Goal: Check status: Check status

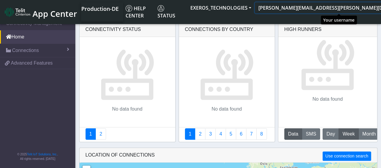
click at [371, 9] on button "george.henricks@telit.com" at bounding box center [340, 7] width 170 height 11
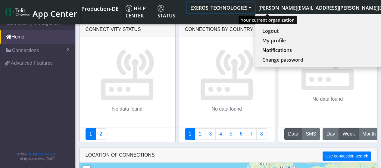
click at [255, 7] on button "EXEROS_TECHNOLOGIES" at bounding box center [221, 7] width 68 height 11
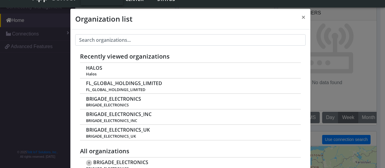
scroll to position [2, 0]
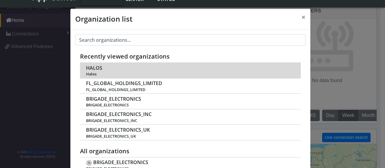
click at [117, 70] on td "HALOS Halos" at bounding box center [190, 70] width 221 height 15
click at [92, 68] on span "HALOS" at bounding box center [94, 68] width 16 height 6
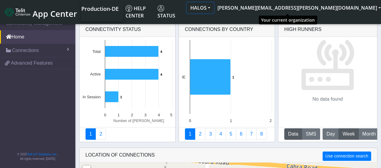
click at [214, 7] on button "HALOS" at bounding box center [200, 7] width 27 height 11
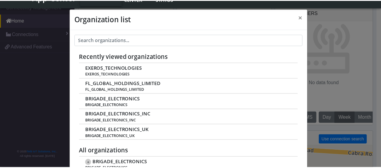
scroll to position [2, 0]
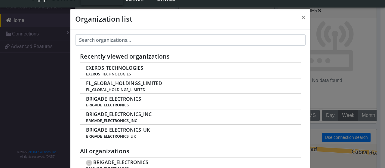
click at [368, 41] on div "Organization list × Recently viewed organizations EXEROS_TECHNOLOGIES EXEROS_TE…" at bounding box center [192, 84] width 385 height 168
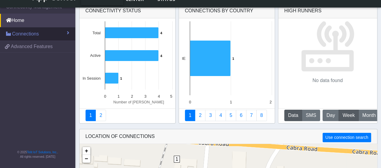
click at [70, 32] on link "Connections" at bounding box center [37, 33] width 75 height 13
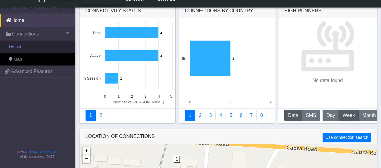
click at [45, 50] on link "List" at bounding box center [37, 47] width 75 height 13
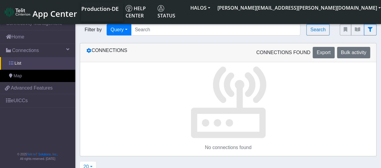
click at [46, 63] on link "List" at bounding box center [37, 63] width 75 height 13
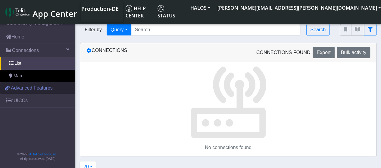
click at [42, 86] on span "Advanced Features" at bounding box center [32, 88] width 42 height 7
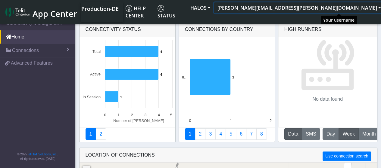
click at [370, 7] on button "[PERSON_NAME][EMAIL_ADDRESS][PERSON_NAME][DOMAIN_NAME]" at bounding box center [299, 7] width 170 height 11
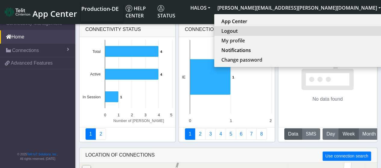
click at [328, 33] on button "Logout" at bounding box center [298, 31] width 168 height 10
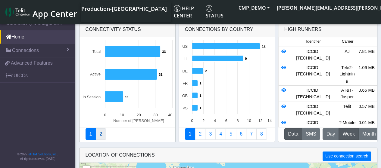
click at [102, 134] on link "2" at bounding box center [100, 133] width 11 height 11
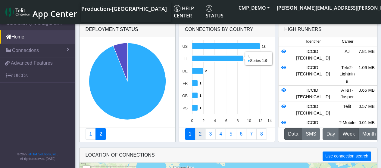
click at [199, 134] on link "2" at bounding box center [200, 133] width 11 height 11
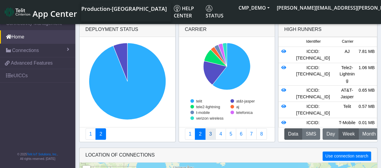
click at [208, 133] on link "3" at bounding box center [210, 133] width 11 height 11
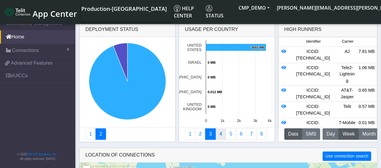
click at [219, 136] on link "4" at bounding box center [220, 133] width 11 height 11
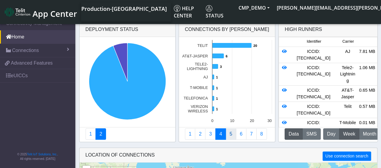
click at [229, 134] on link "5" at bounding box center [230, 133] width 11 height 11
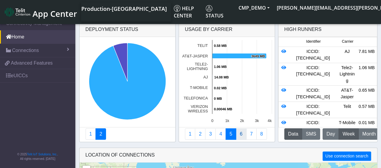
click at [239, 134] on link "6" at bounding box center [241, 133] width 11 height 11
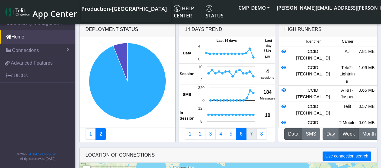
click at [247, 133] on link "7" at bounding box center [251, 133] width 11 height 11
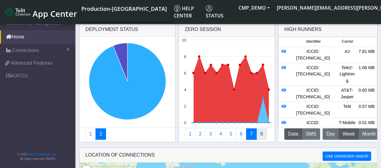
click at [257, 134] on link "8" at bounding box center [261, 133] width 11 height 11
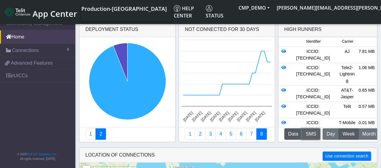
click at [306, 134] on button "SMS" at bounding box center [311, 133] width 18 height 11
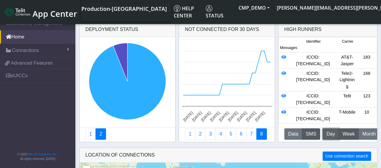
click at [330, 134] on span "Day" at bounding box center [330, 134] width 8 height 7
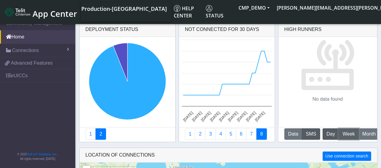
click at [342, 131] on span "Week" at bounding box center [348, 134] width 12 height 7
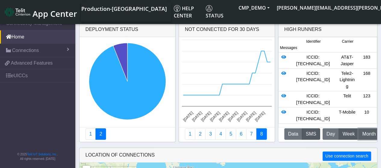
click at [364, 132] on span "Month" at bounding box center [368, 134] width 13 height 7
click at [345, 133] on span "Week" at bounding box center [348, 134] width 12 height 7
click at [283, 94] on icon at bounding box center [283, 96] width 5 height 4
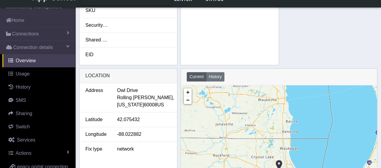
scroll to position [241, 0]
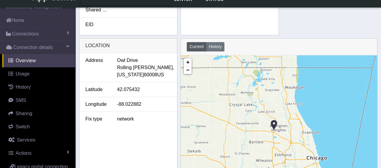
drag, startPoint x: 280, startPoint y: 140, endPoint x: 276, endPoint y: 103, distance: 37.6
click at [276, 103] on div "+ − ©2025 MapQuest, | Terms" at bounding box center [279, 139] width 196 height 169
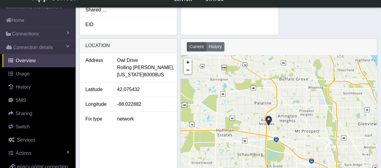
drag, startPoint x: 276, startPoint y: 115, endPoint x: 285, endPoint y: 94, distance: 22.7
click at [285, 94] on div "+ − ©2025 MapQuest, | Terms" at bounding box center [279, 139] width 196 height 169
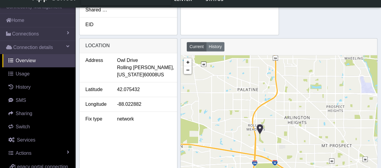
drag, startPoint x: 269, startPoint y: 133, endPoint x: 278, endPoint y: 102, distance: 31.9
click at [278, 102] on div "+ − ©2025 MapQuest, | Terms" at bounding box center [279, 139] width 196 height 169
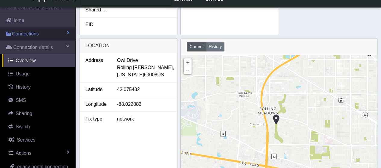
click at [61, 32] on link "Connections" at bounding box center [37, 33] width 75 height 13
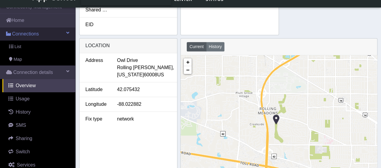
click at [48, 44] on link "List" at bounding box center [37, 47] width 75 height 13
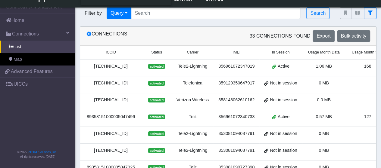
scroll to position [241, 0]
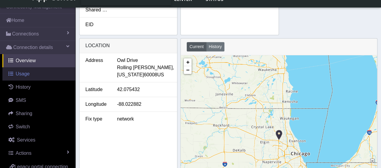
click at [42, 74] on link "Usage" at bounding box center [38, 73] width 73 height 13
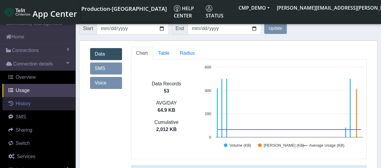
click at [38, 104] on link "History" at bounding box center [38, 103] width 73 height 13
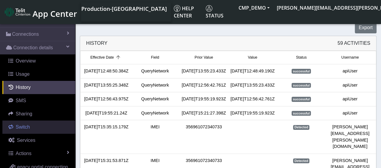
scroll to position [30, 0]
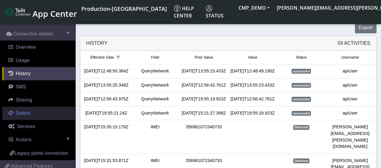
click at [37, 110] on link "Switch" at bounding box center [38, 113] width 73 height 13
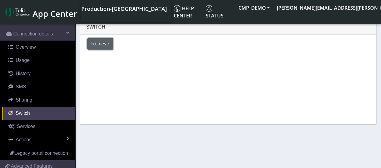
click at [97, 41] on span "Retrieve" at bounding box center [100, 43] width 18 height 5
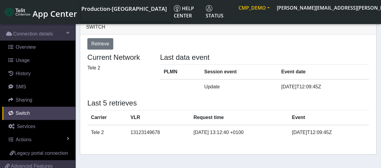
select select "[GEOGRAPHIC_DATA]"
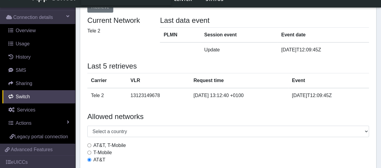
scroll to position [39, 0]
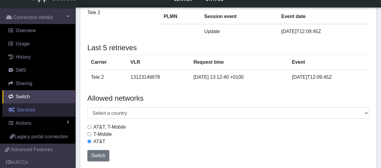
click at [45, 110] on link "Services" at bounding box center [38, 110] width 73 height 13
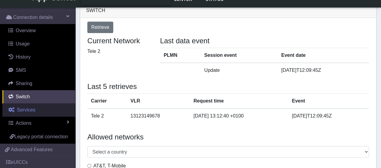
select select "2: 6"
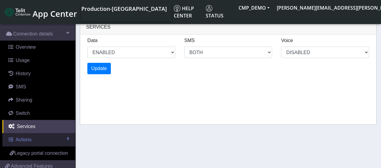
click at [65, 138] on link "Actions" at bounding box center [38, 139] width 73 height 13
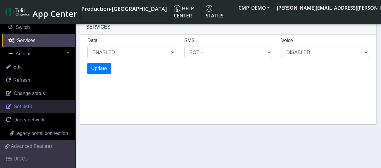
scroll to position [141, 0]
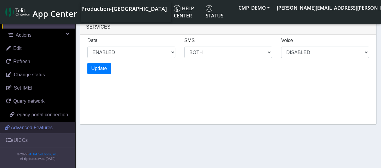
click at [43, 127] on span "Advanced Features" at bounding box center [32, 127] width 42 height 7
